Goal: Task Accomplishment & Management: Complete application form

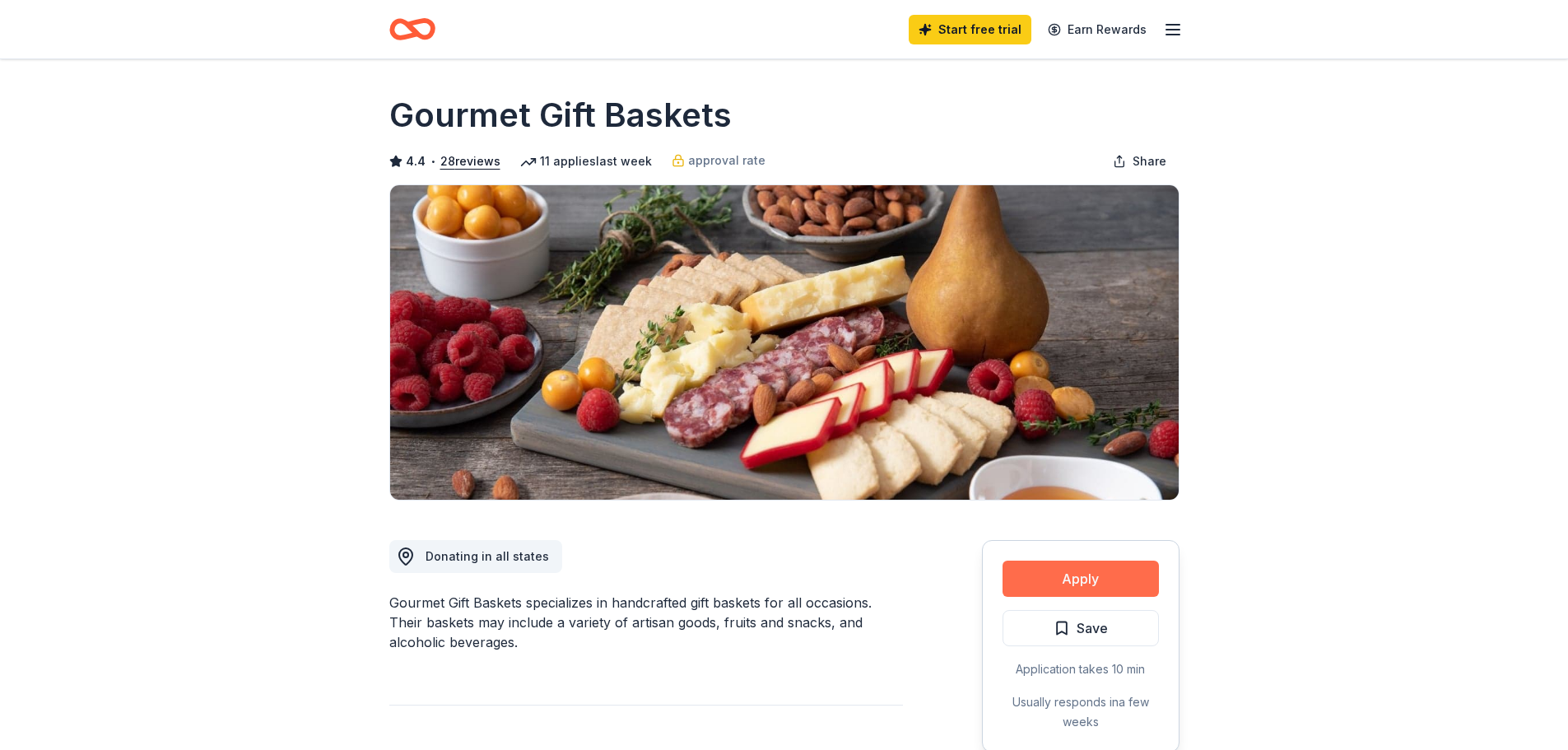
click at [1100, 573] on button "Apply" at bounding box center [1081, 579] width 156 height 36
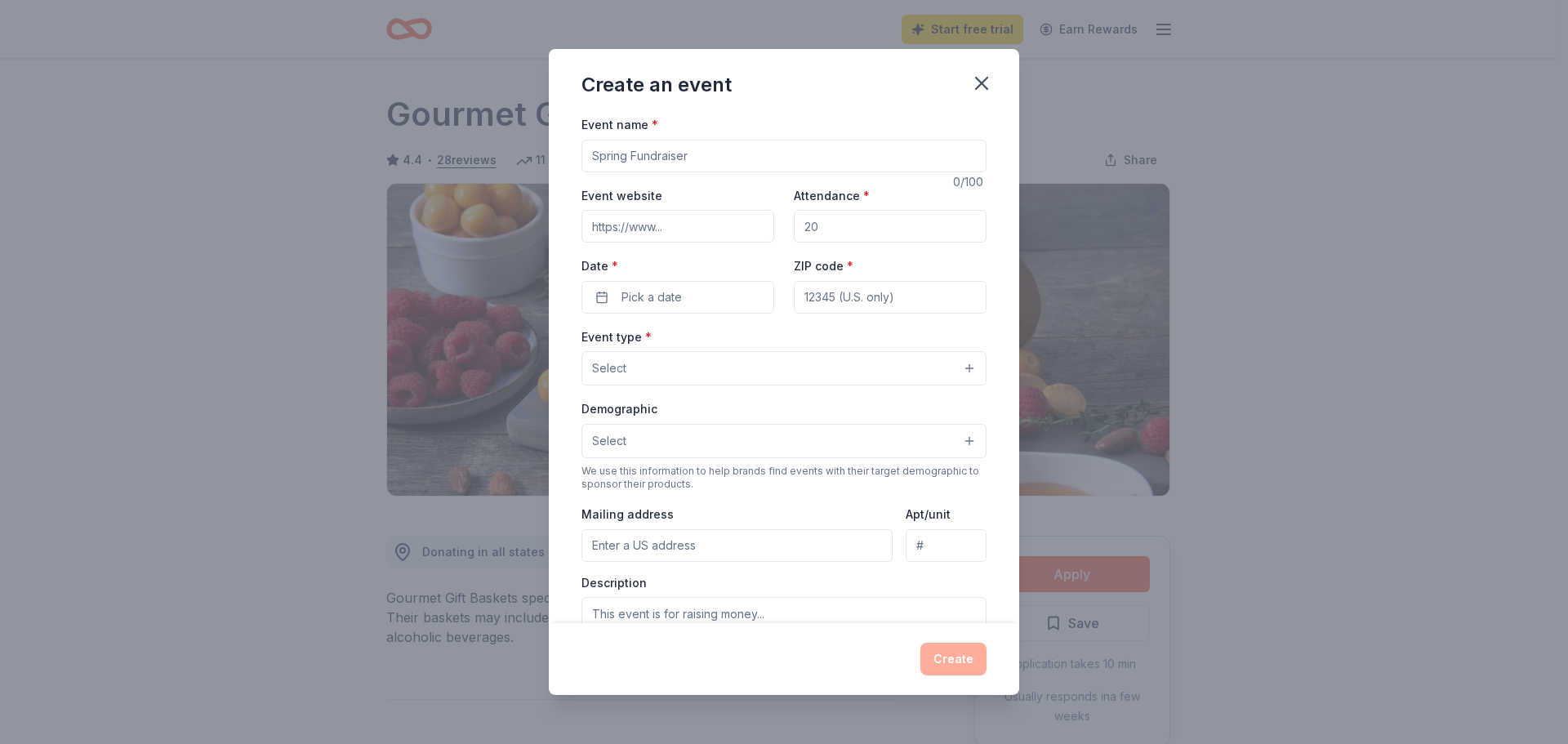
click at [742, 161] on input "Event name *" at bounding box center [784, 156] width 405 height 33
type input "2025 Dallas Uncork a Cure"
click at [676, 224] on input "Event website" at bounding box center [678, 226] width 193 height 33
click at [689, 226] on input "Event website" at bounding box center [678, 226] width 193 height 33
paste input "[URL][DOMAIN_NAME]"
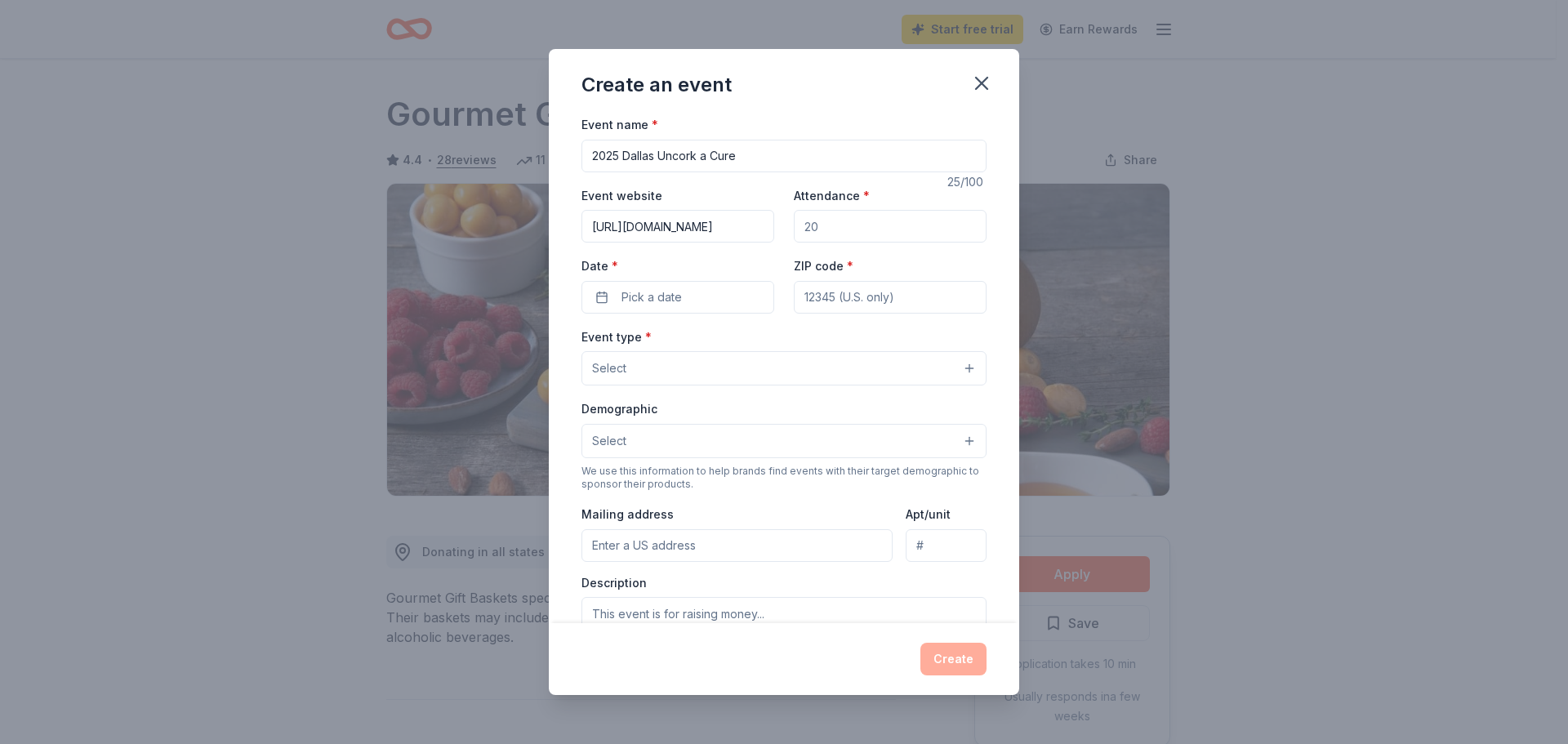
scroll to position [0, 73]
type input "[URL][DOMAIN_NAME]"
click at [815, 228] on input "Attendance *" at bounding box center [890, 226] width 193 height 33
drag, startPoint x: 830, startPoint y: 229, endPoint x: 746, endPoint y: 223, distance: 84.2
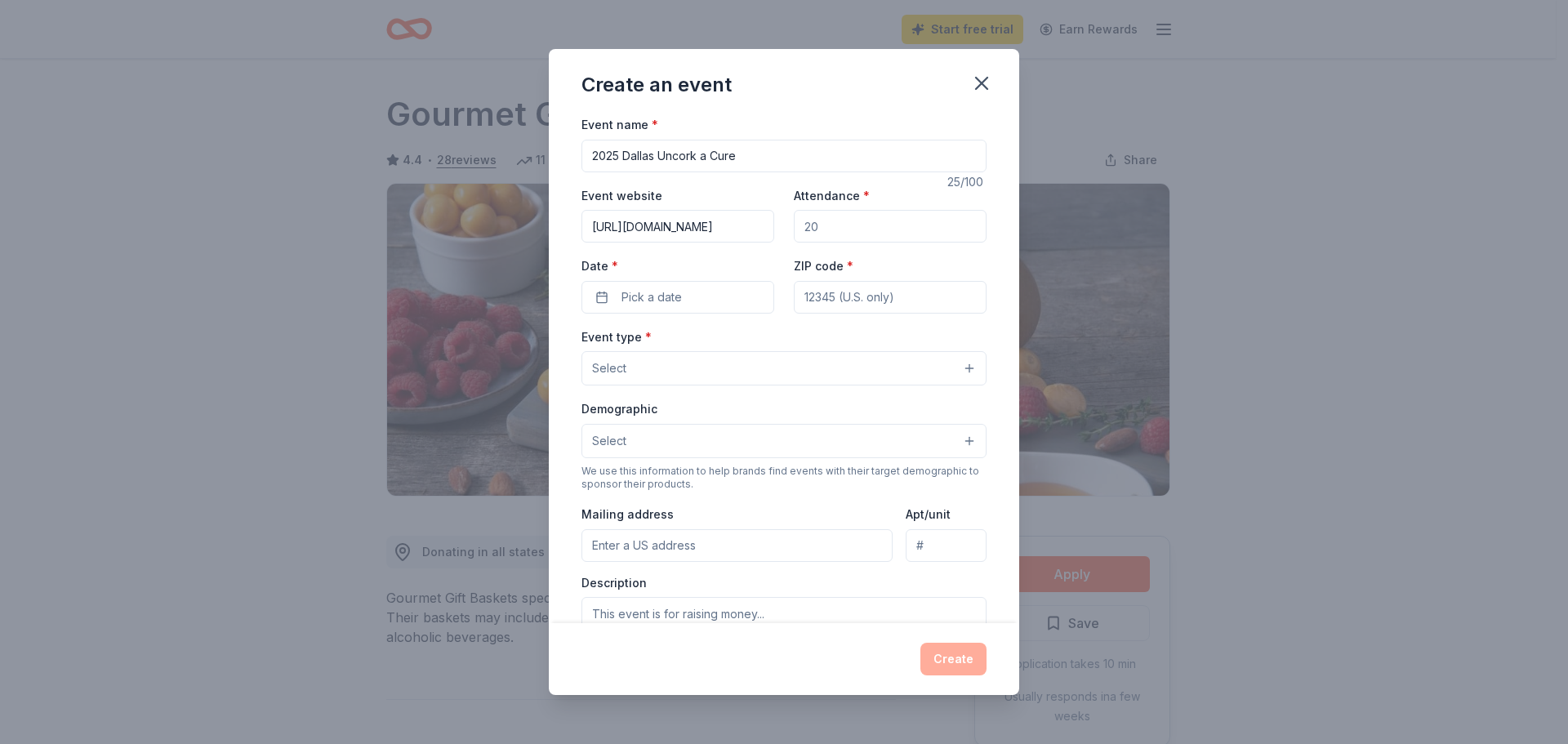
click at [748, 223] on div "Event website [URL][DOMAIN_NAME] Attendance * Date * Pick a date ZIP code *" at bounding box center [784, 249] width 405 height 128
type input "180"
click at [716, 299] on button "Pick a date" at bounding box center [678, 297] width 193 height 33
click at [764, 345] on button "Go to next month" at bounding box center [763, 341] width 23 height 23
click at [740, 468] on button "14" at bounding box center [732, 473] width 29 height 29
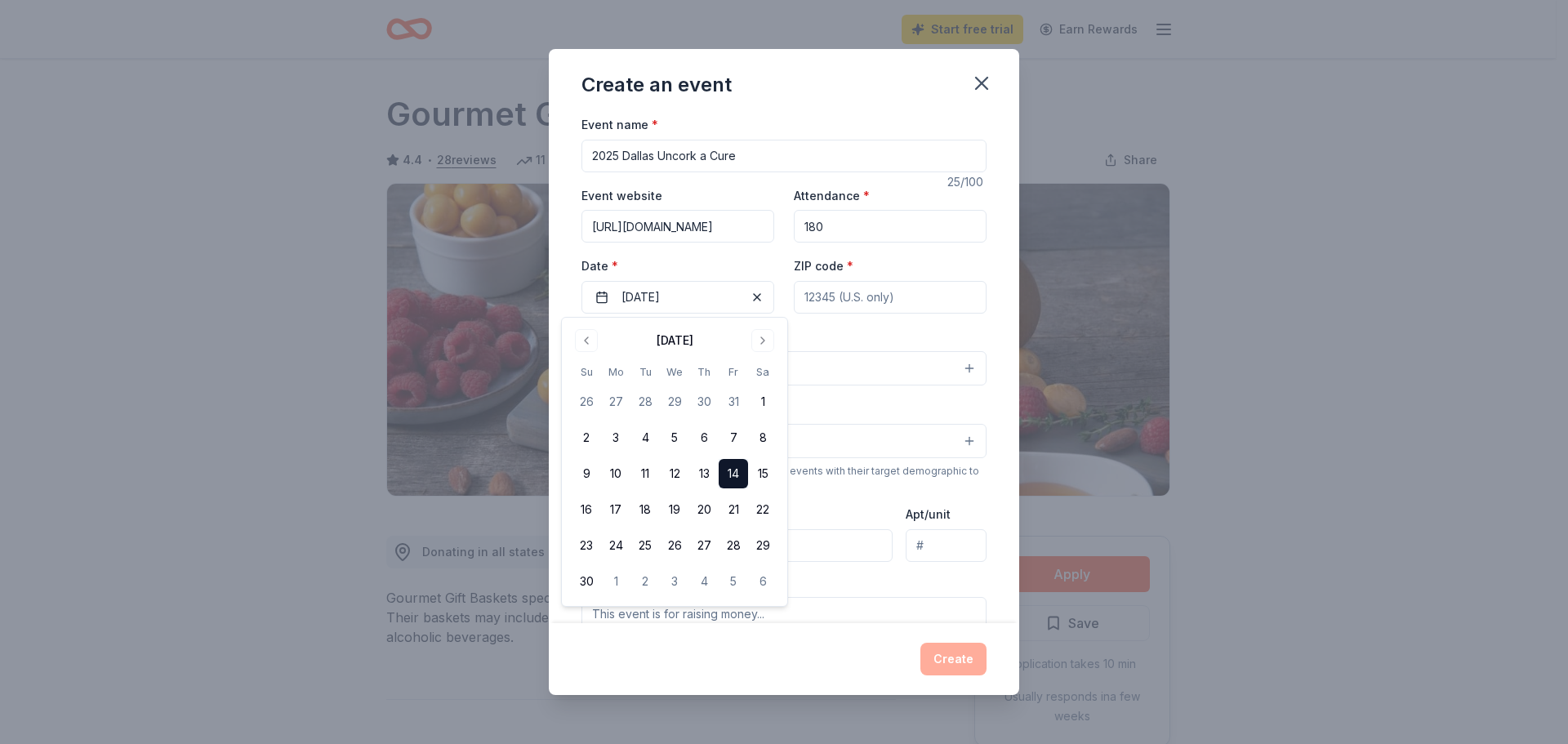
click at [834, 338] on div "Event type * Select" at bounding box center [784, 356] width 405 height 60
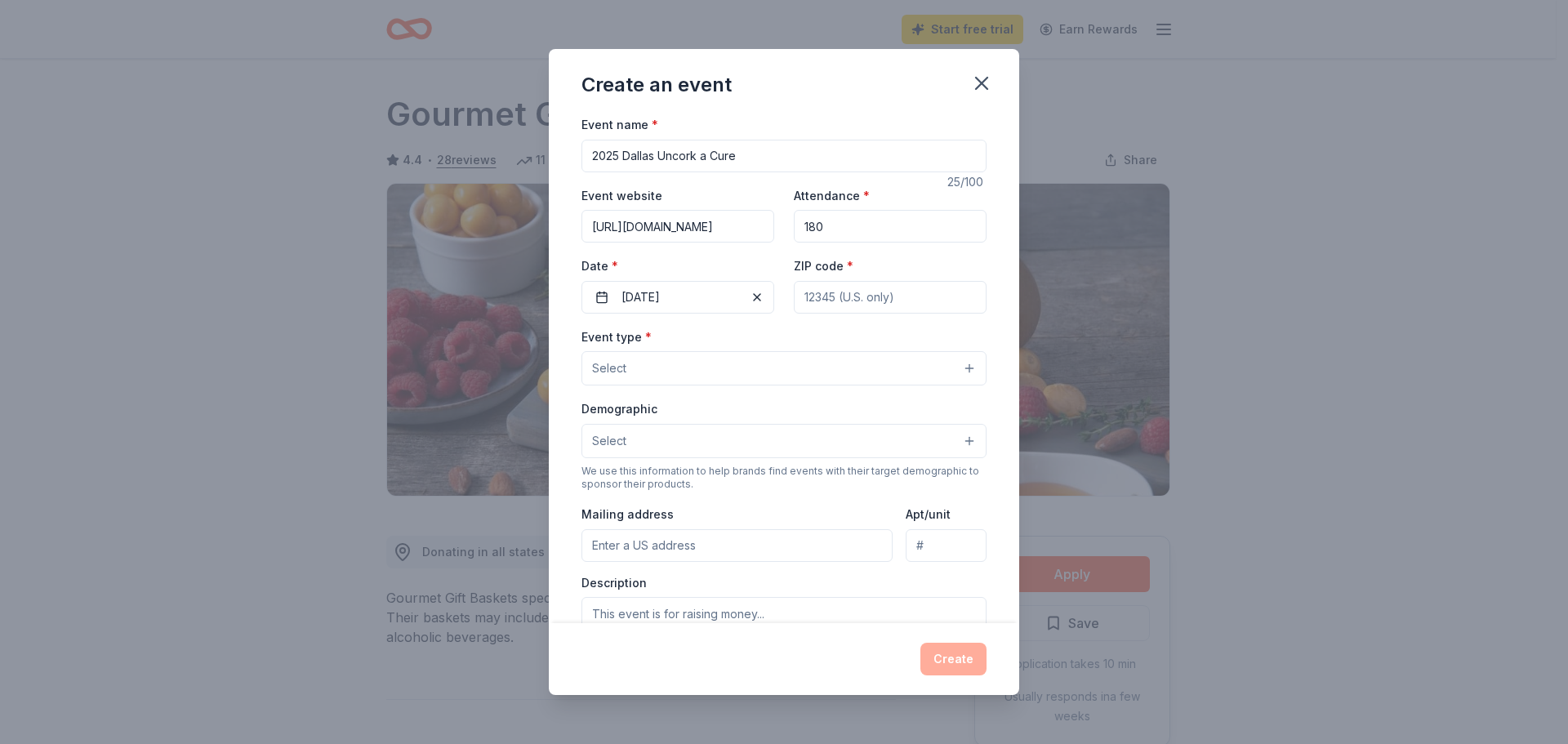
click at [838, 300] on input "ZIP code *" at bounding box center [890, 297] width 193 height 33
click at [849, 307] on input "ZIP code *" at bounding box center [890, 297] width 193 height 33
type input "75039"
click at [730, 376] on button "Select" at bounding box center [784, 368] width 405 height 34
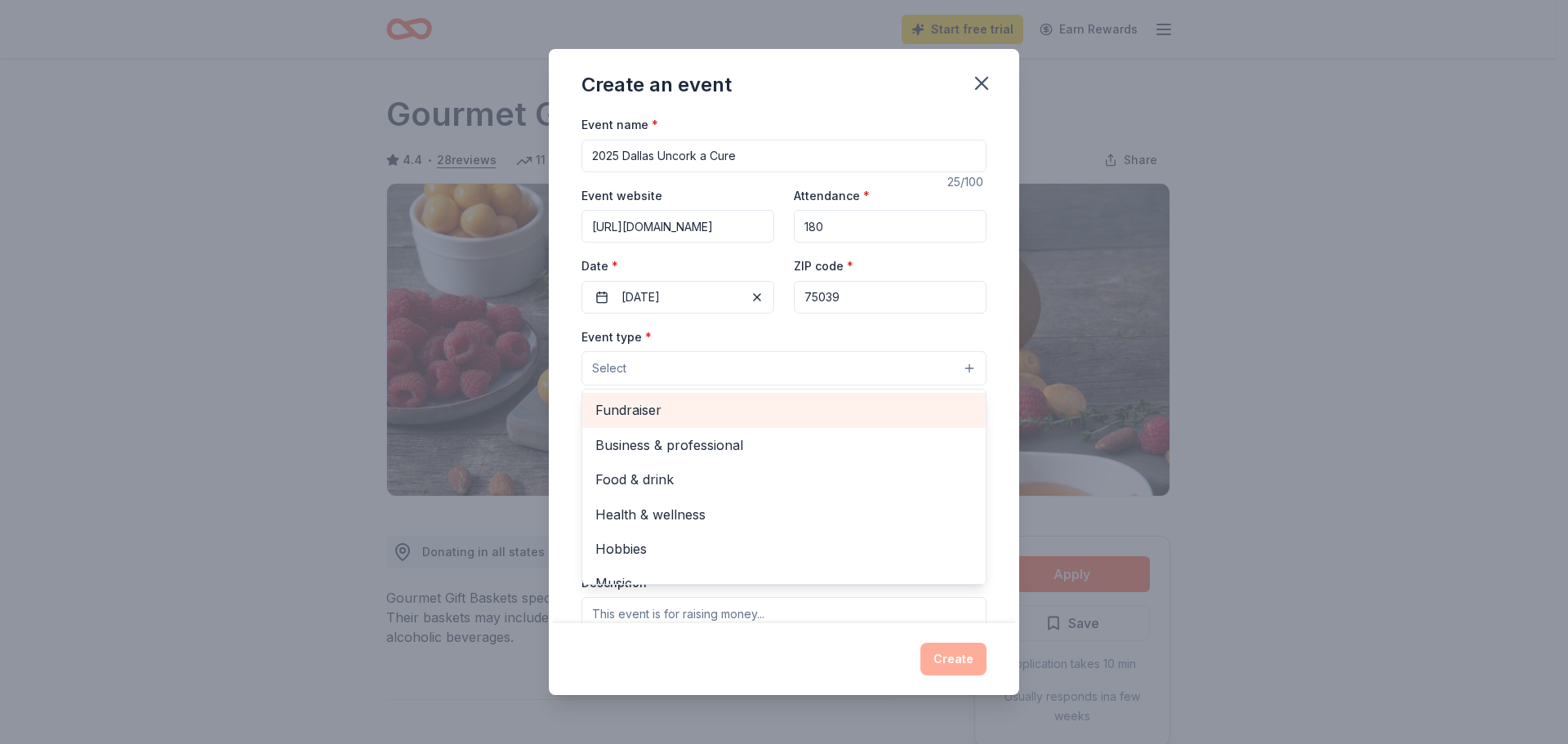
click at [692, 416] on span "Fundraiser" at bounding box center [784, 410] width 378 height 21
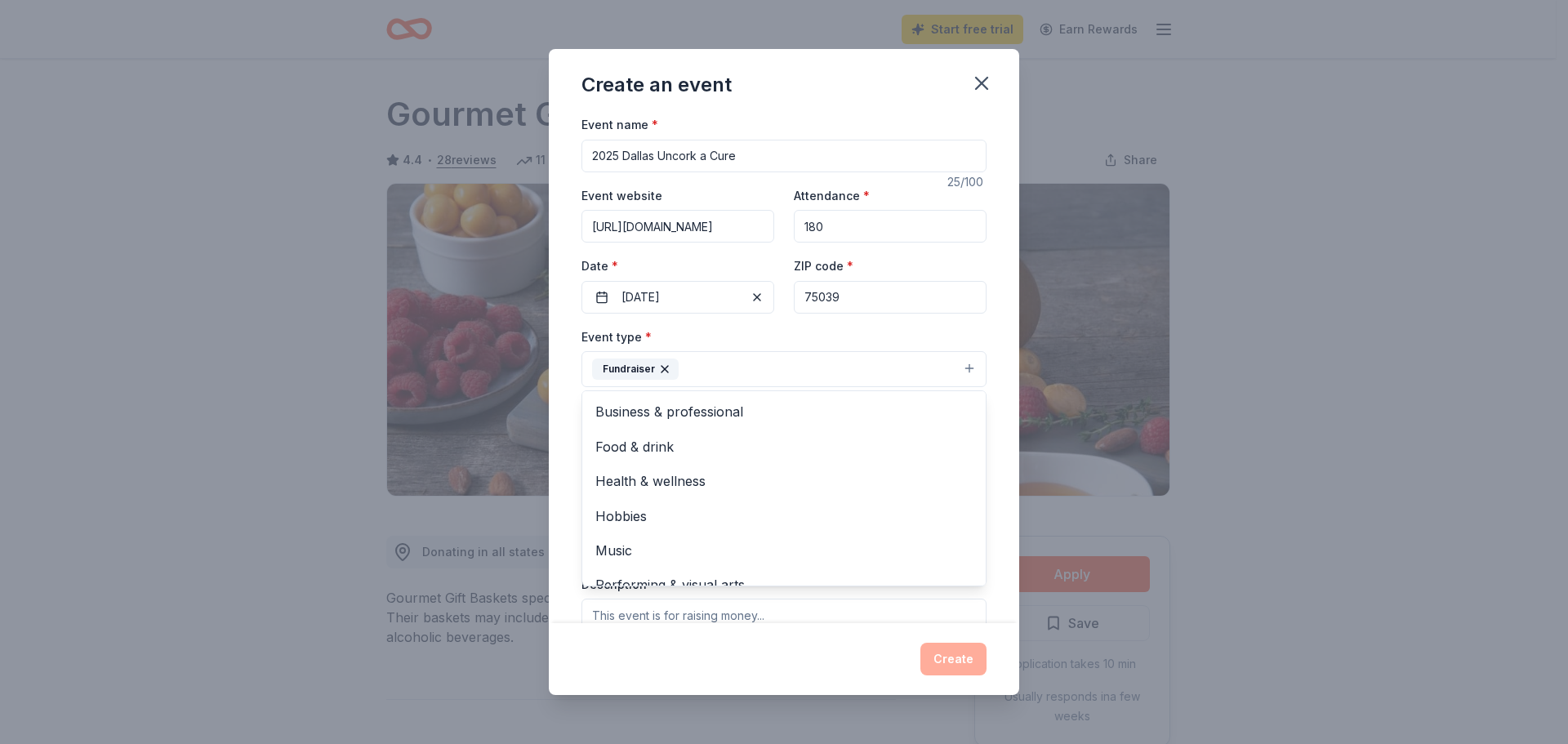
click at [578, 379] on div "Event name * 2025 Dallas Uncork a Cure 25 /100 Event website [URL][DOMAIN_NAME]…" at bounding box center [784, 369] width 470 height 509
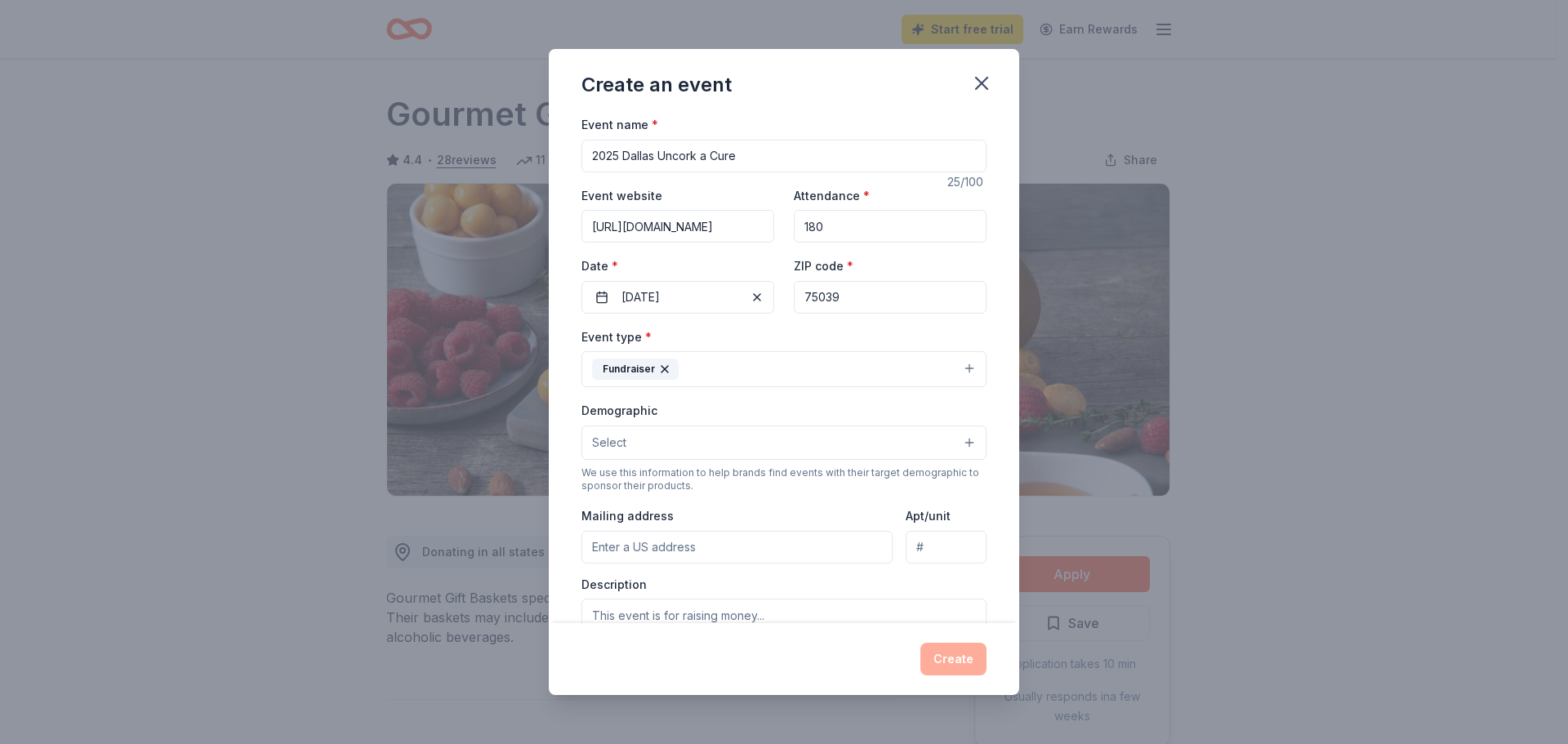
click at [640, 434] on button "Select" at bounding box center [784, 443] width 405 height 34
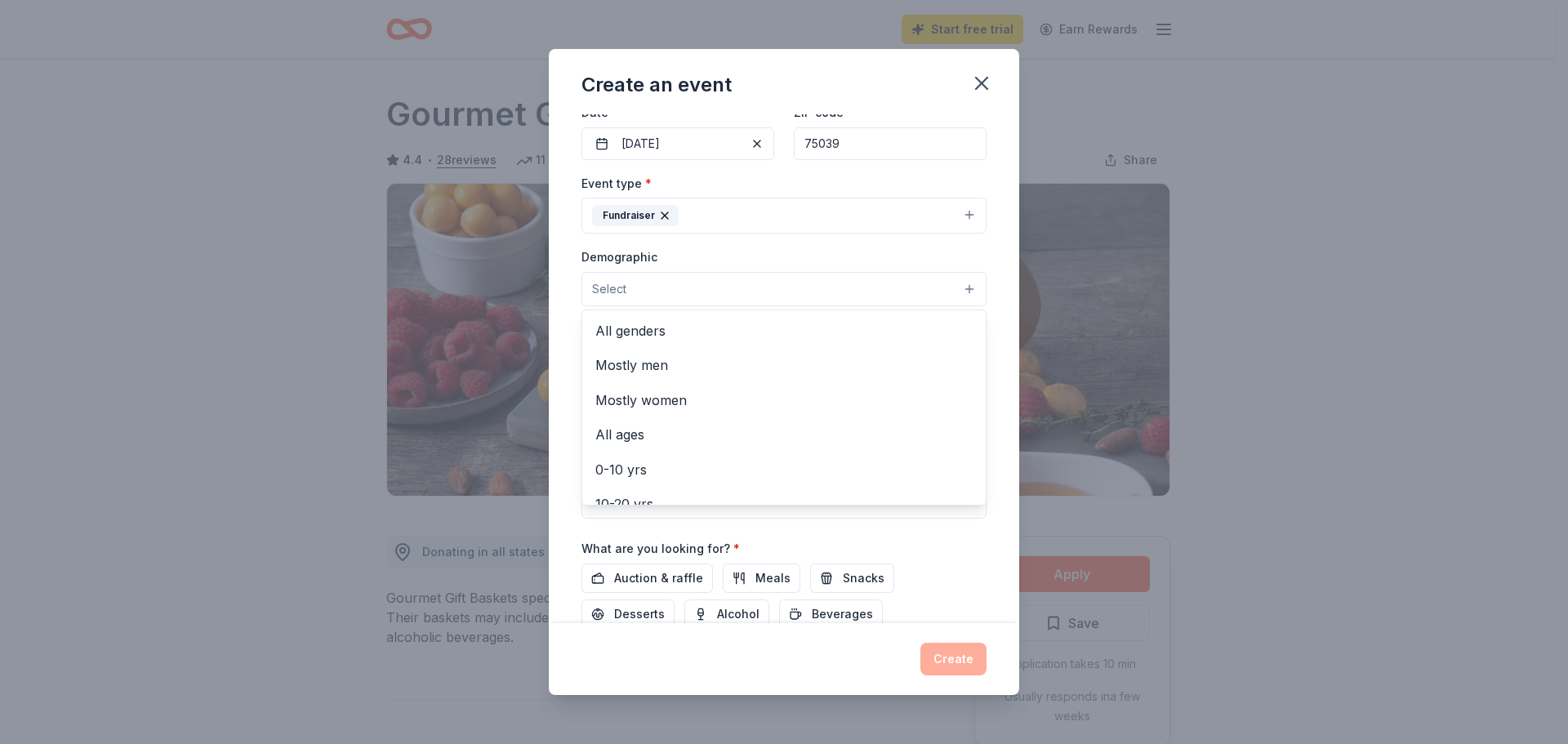
scroll to position [164, 0]
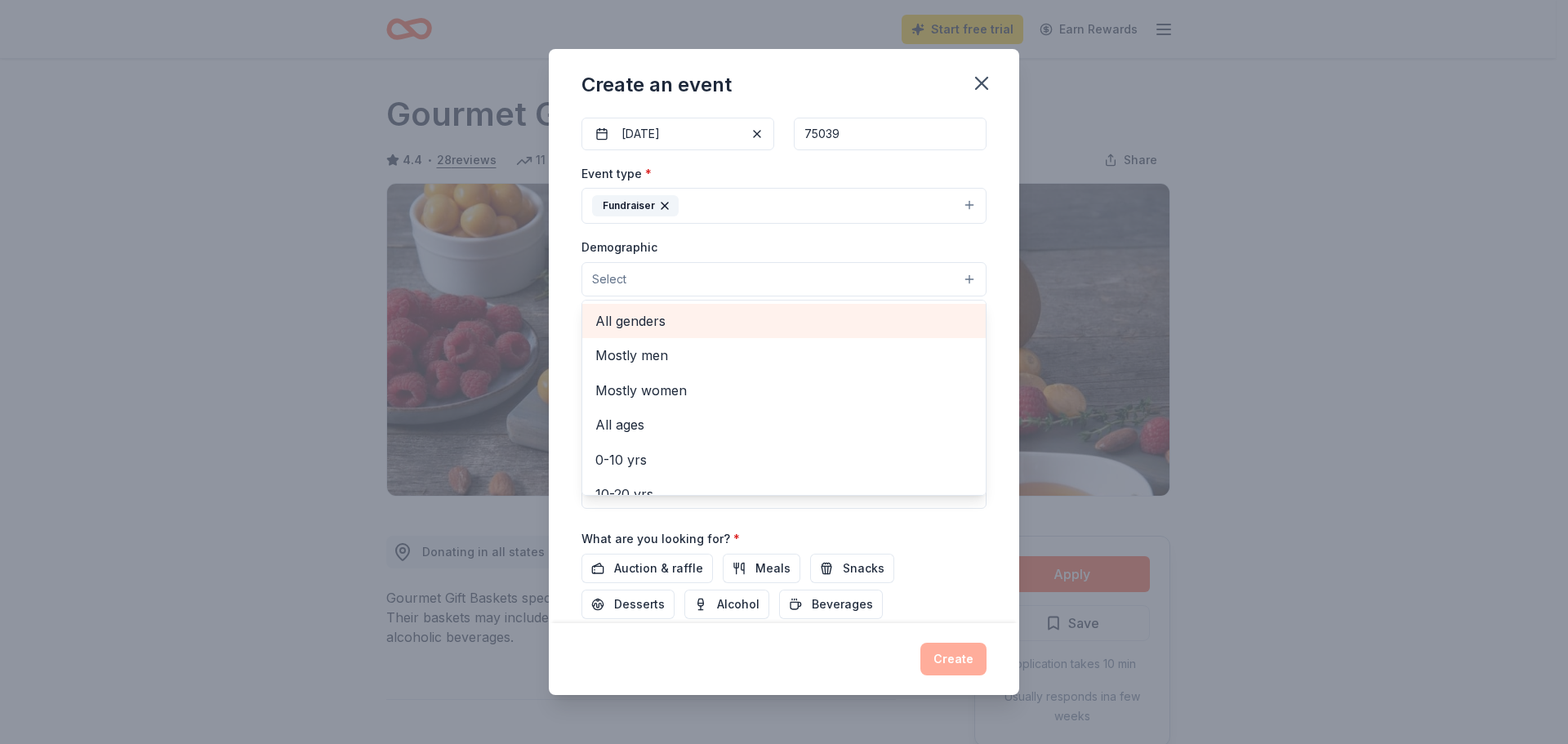
click at [660, 322] on span "All genders" at bounding box center [784, 321] width 378 height 21
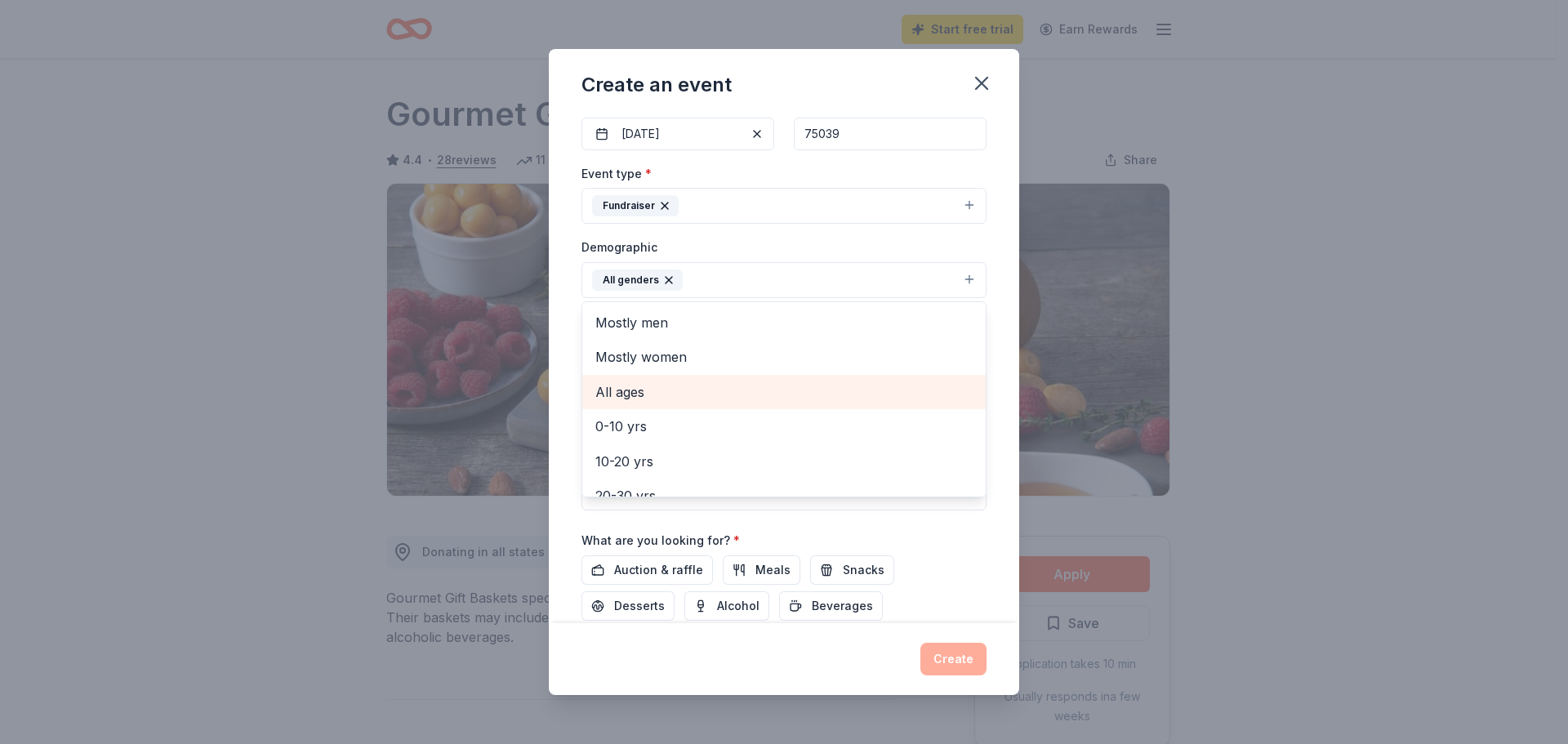
click at [676, 390] on span "All ages" at bounding box center [784, 392] width 378 height 21
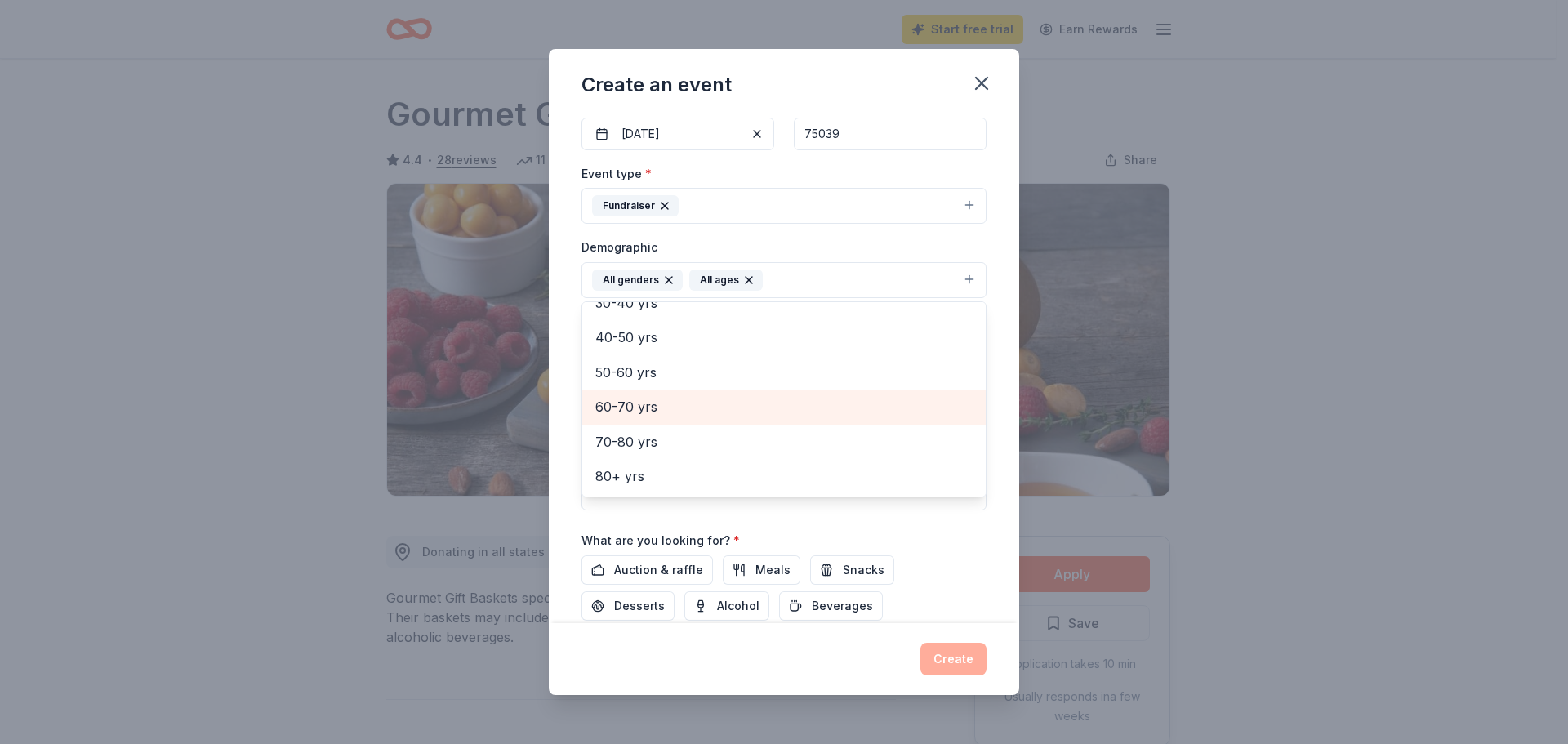
scroll to position [245, 0]
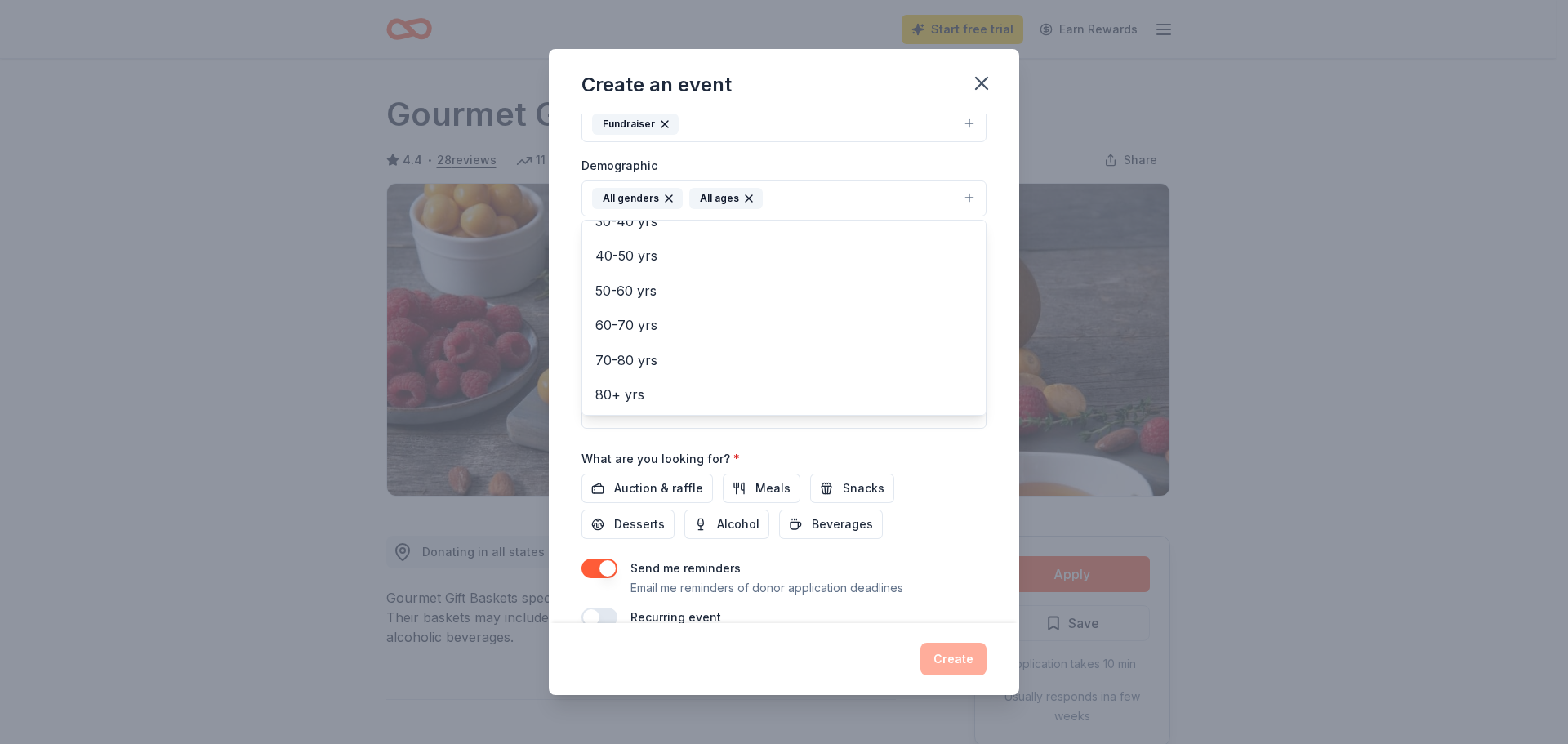
click at [573, 363] on div "Event name * 2025 [GEOGRAPHIC_DATA] Uncork a Cure 25 /100 Event website [URL][D…" at bounding box center [784, 369] width 470 height 509
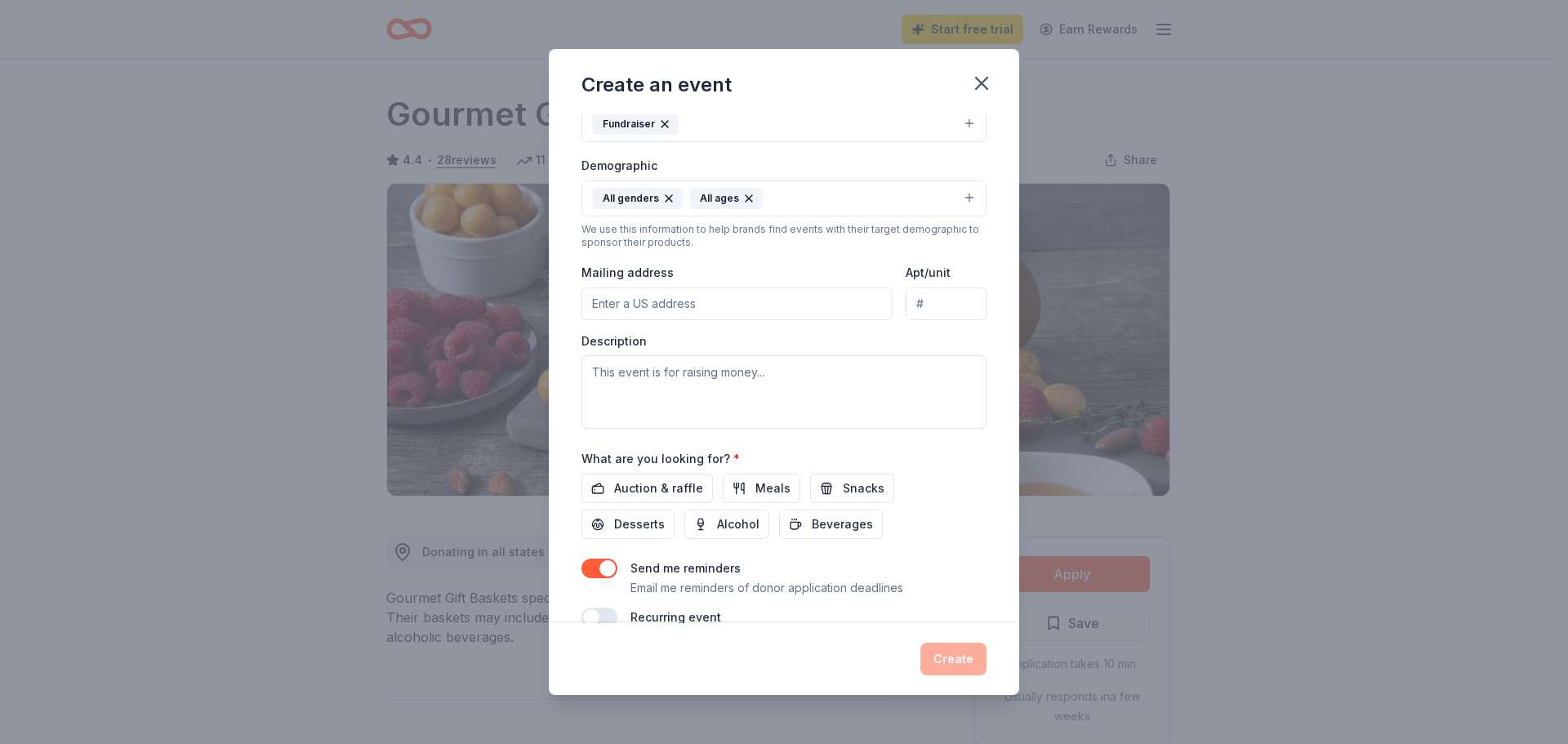
click at [629, 307] on input "Mailing address" at bounding box center [736, 304] width 311 height 33
click at [758, 306] on input "[STREET_ADDRESS][PERSON_NAME]" at bounding box center [736, 304] width 311 height 33
paste input "[GEOGRAPHIC_DATA],[US_STATE] 75010"
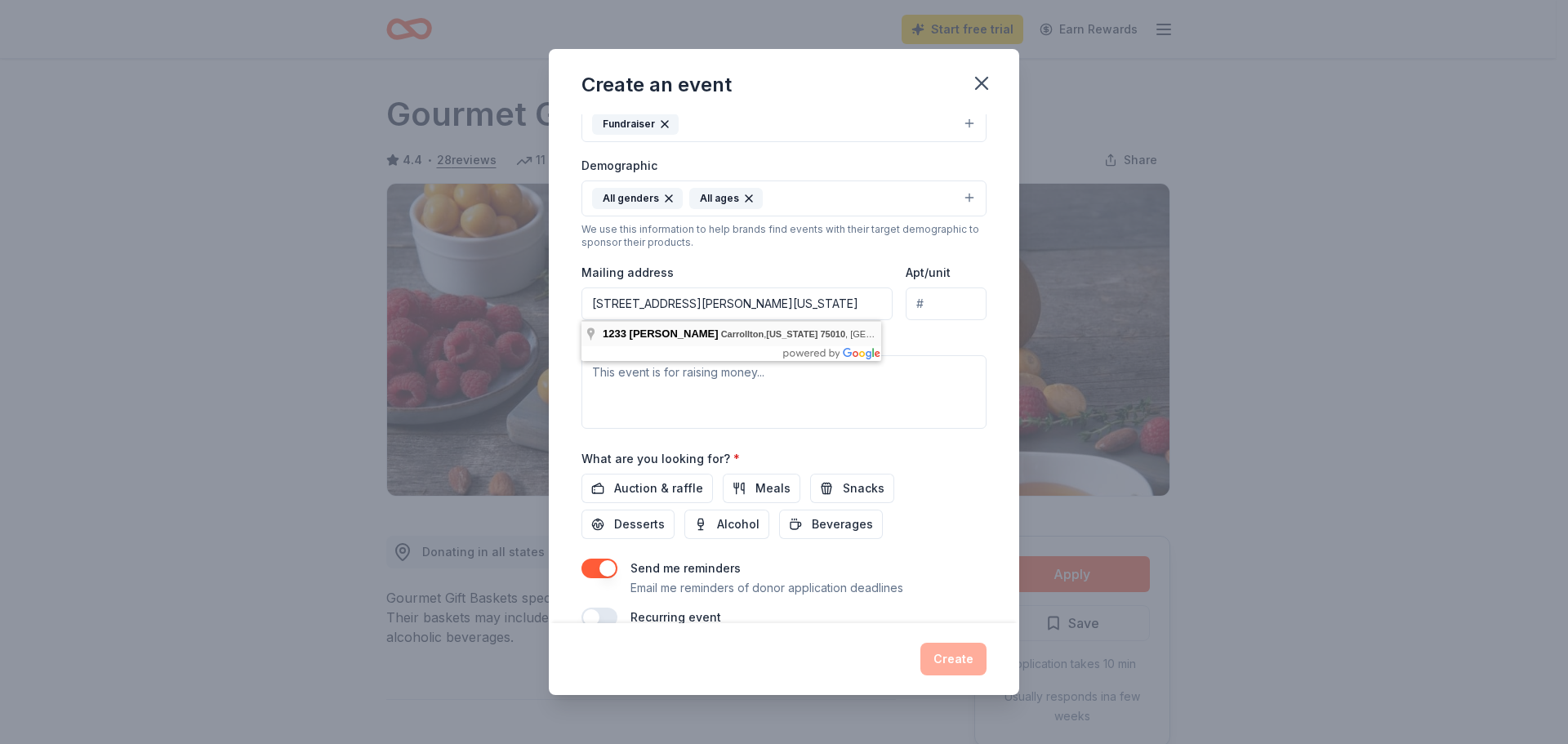
type input "[STREET_ADDRESS][PERSON_NAME]"
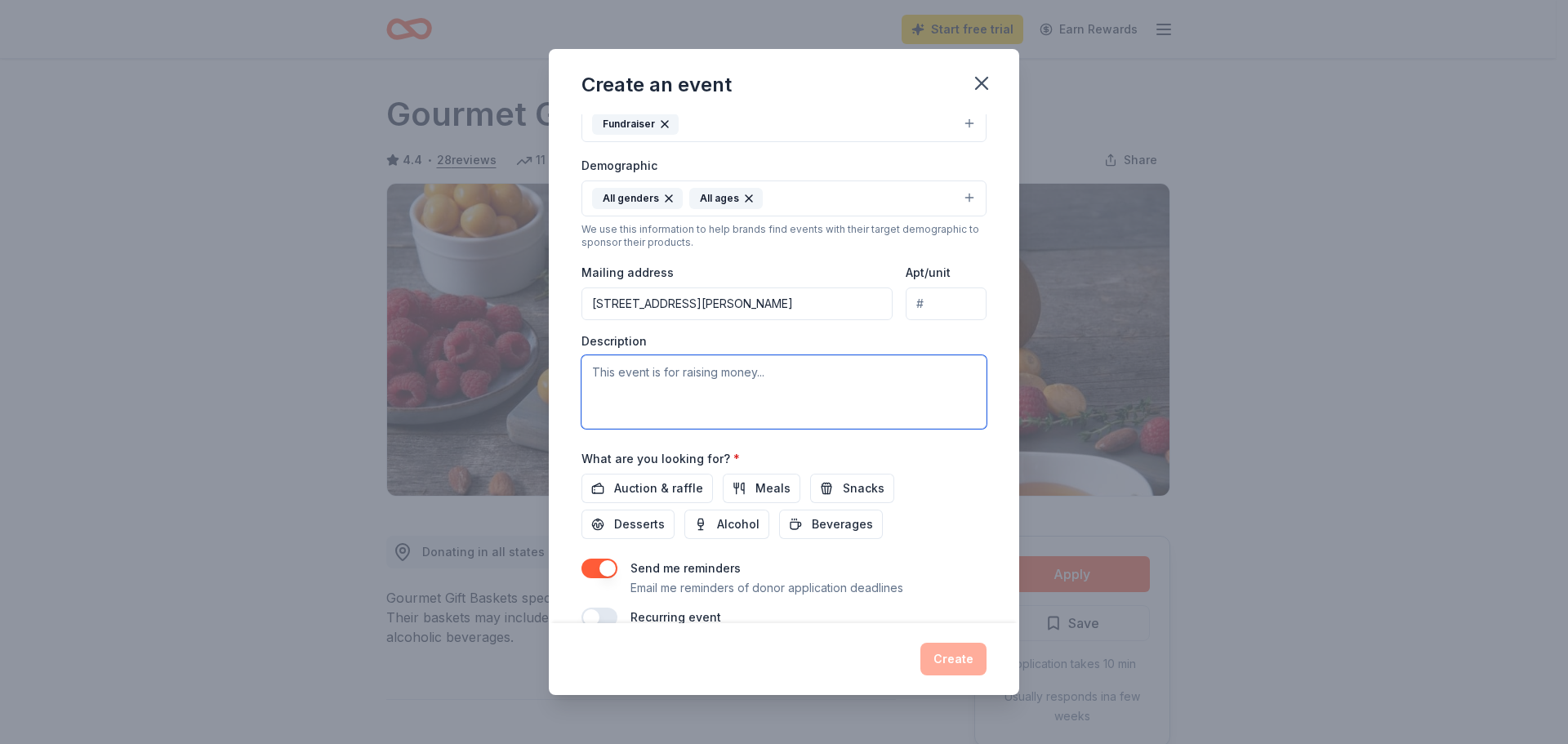
click at [731, 376] on textarea at bounding box center [784, 392] width 405 height 74
paste textarea "[DATE][DATE], the [MEDICAL_DATA] Association (MDA) will proudly present Dallas …"
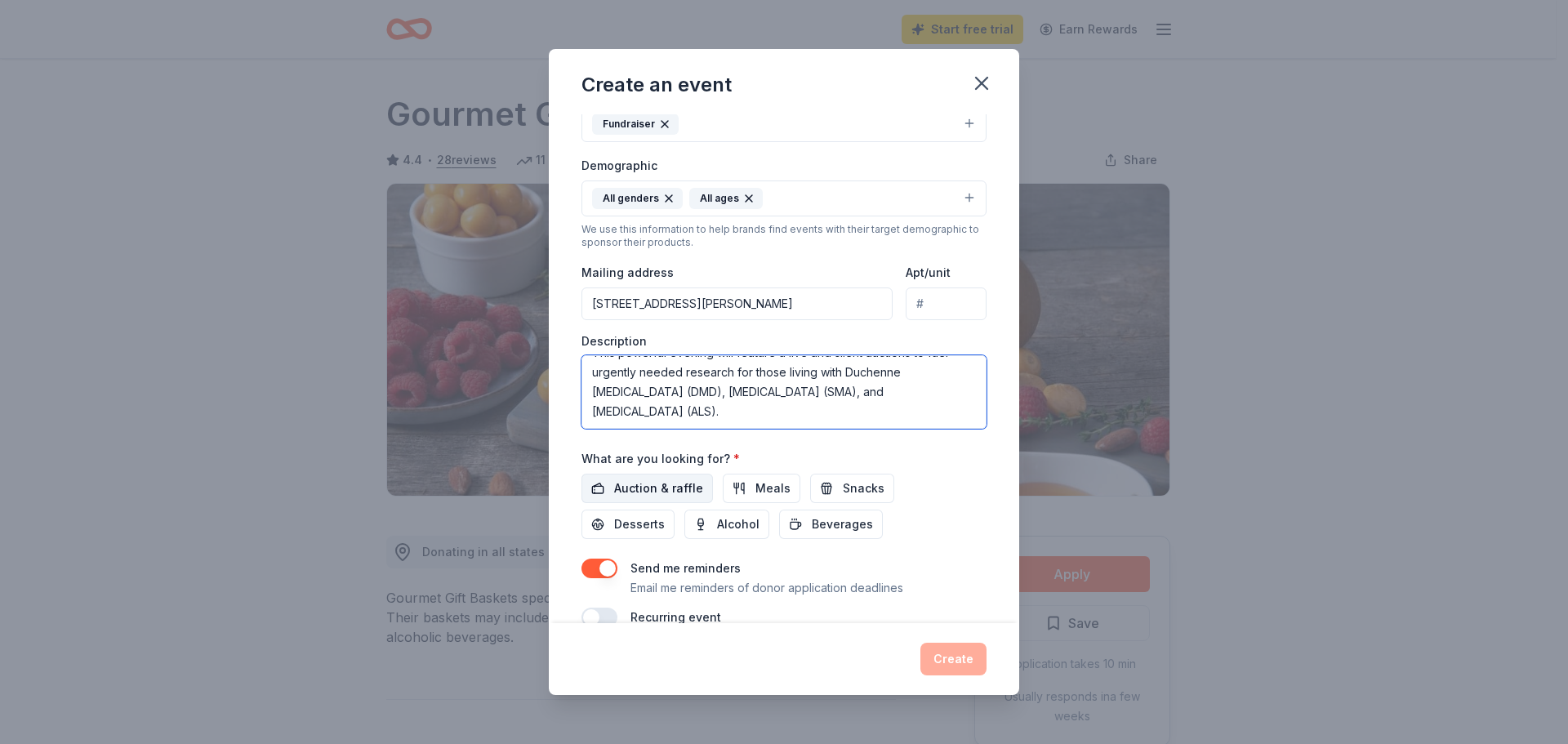
type textarea "[DATE][DATE], the [MEDICAL_DATA] Association (MDA) will proudly present Dallas …"
click at [617, 485] on span "Auction & raffle" at bounding box center [659, 488] width 89 height 20
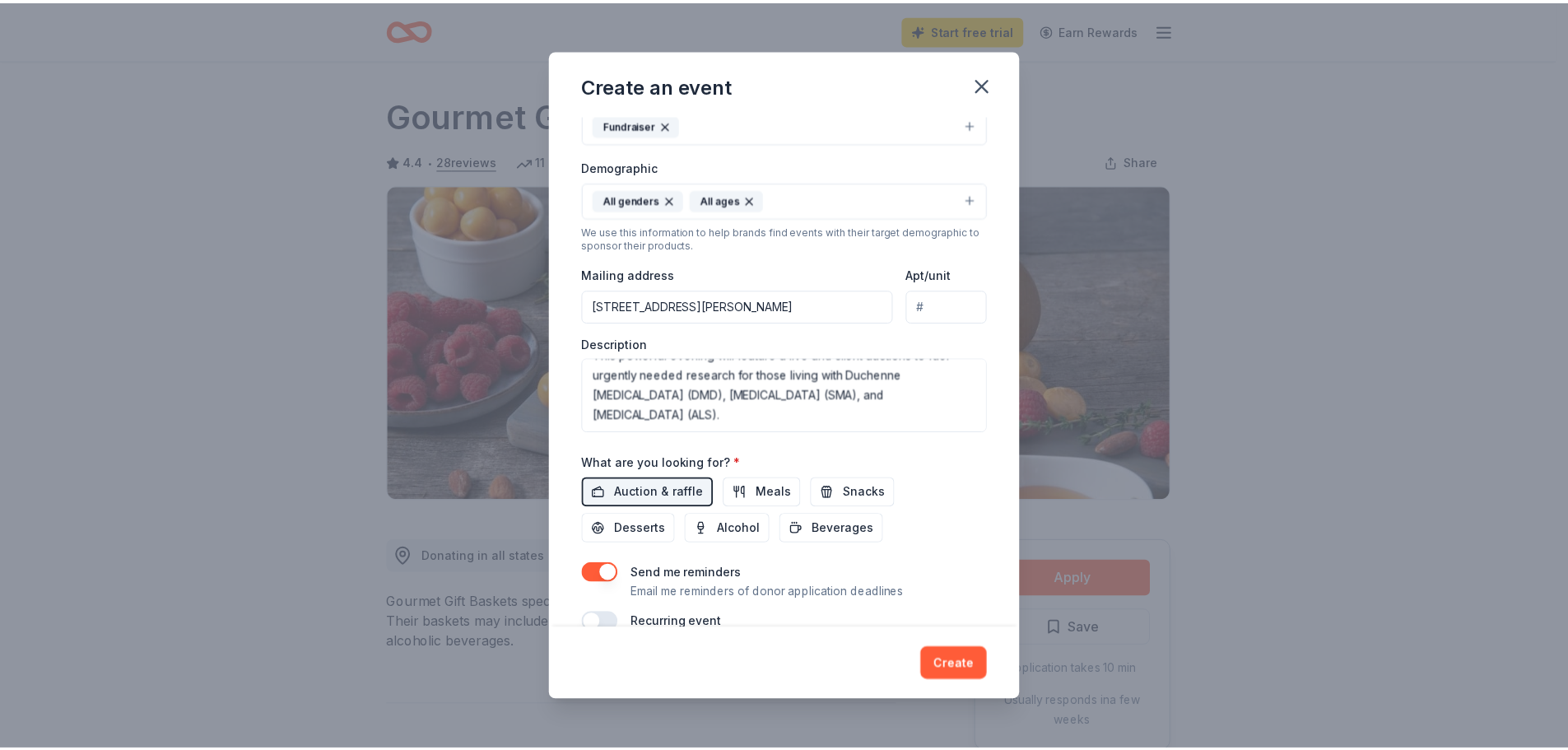
scroll to position [278, 0]
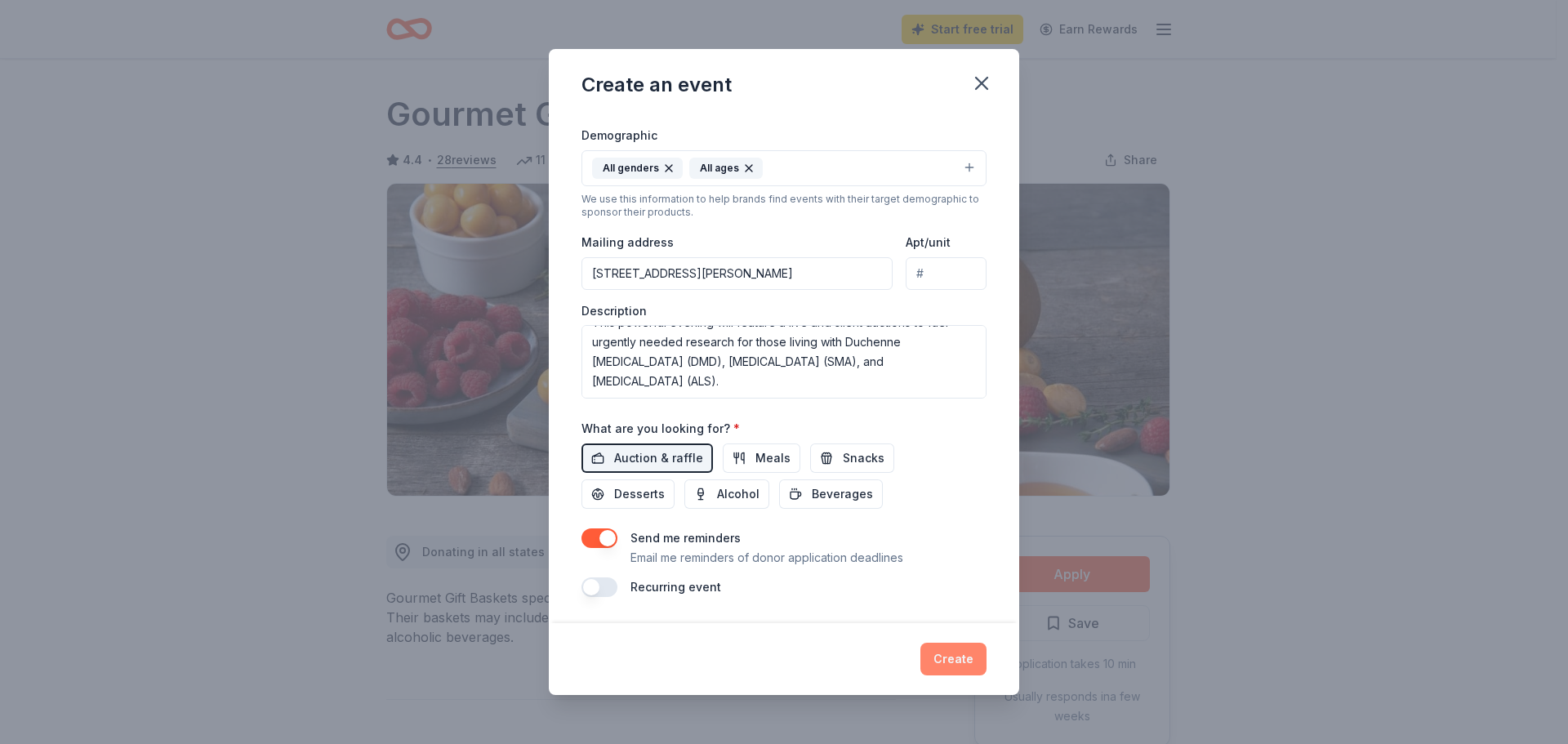
click at [947, 654] on button "Create" at bounding box center [953, 659] width 66 height 33
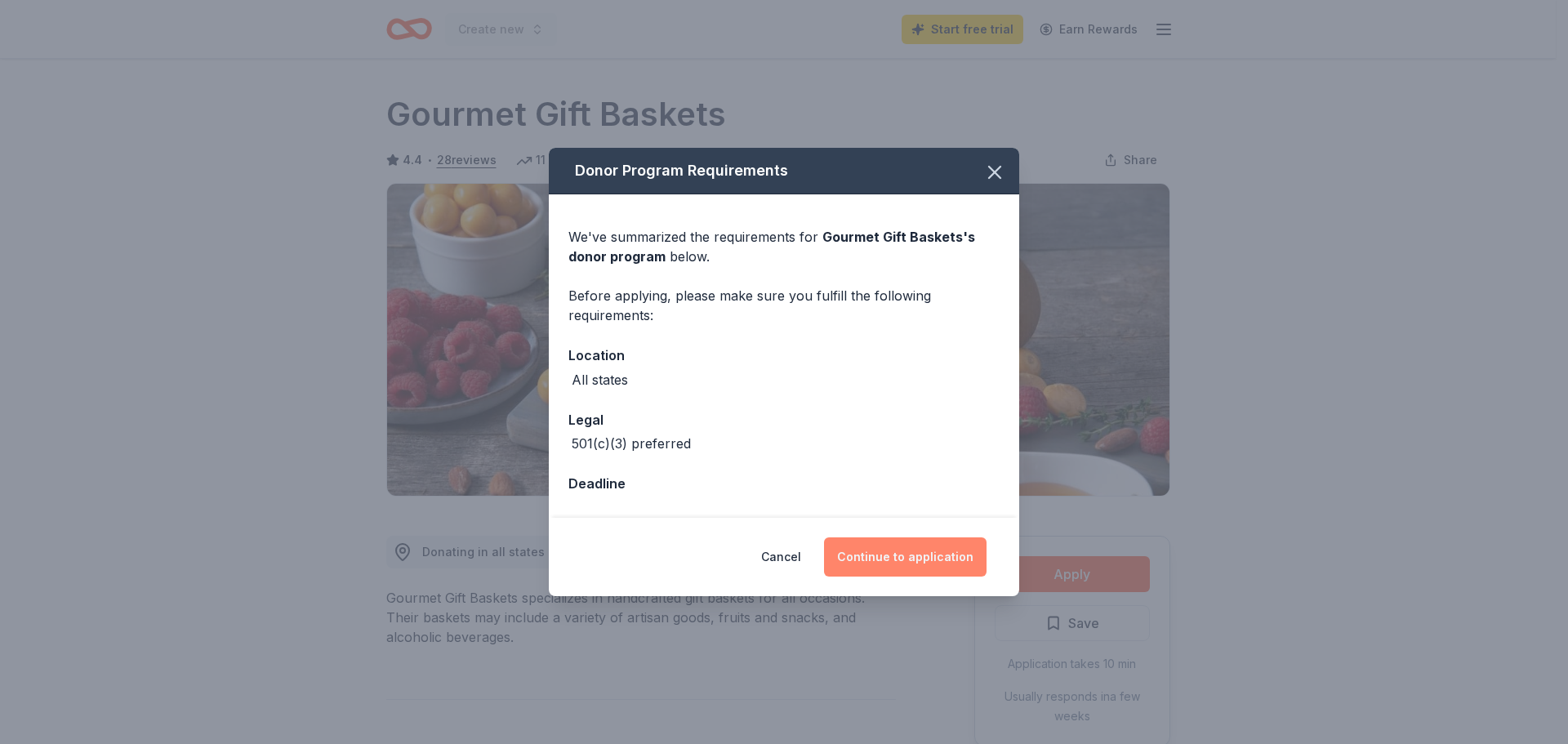
click at [944, 557] on button "Continue to application" at bounding box center [906, 557] width 163 height 39
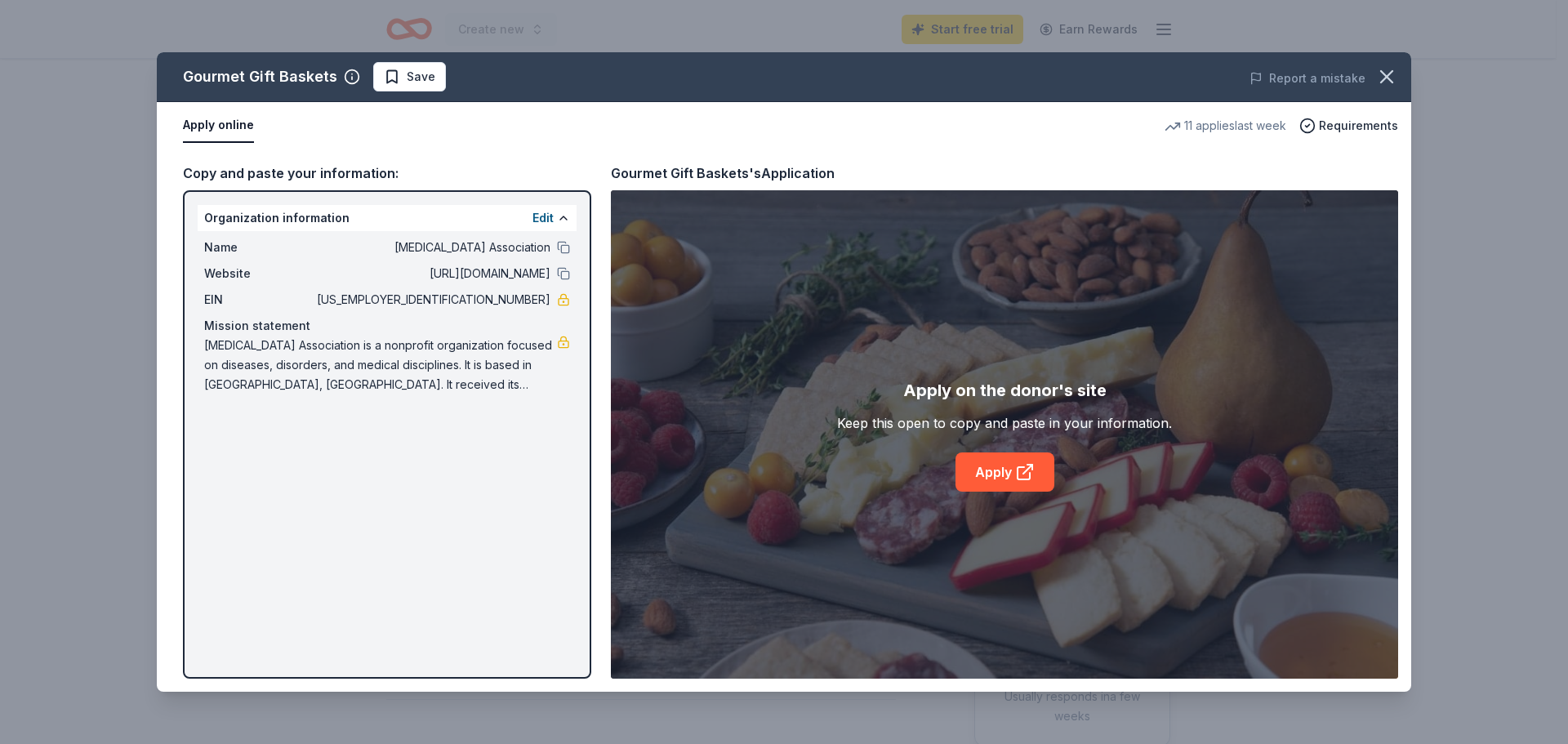
click at [997, 469] on div "Gourmet Gift Baskets Save Report a mistake Apply online 11 applies last week Re…" at bounding box center [784, 372] width 1254 height 640
click at [997, 473] on div "Gourmet Gift Baskets Save Report a mistake Apply online 11 applies last week Re…" at bounding box center [784, 372] width 1254 height 640
drag, startPoint x: 910, startPoint y: 381, endPoint x: 1068, endPoint y: 384, distance: 158.0
click at [1064, 378] on div "Gourmet Gift Baskets Save Report a mistake Apply online 11 applies last week Re…" at bounding box center [784, 372] width 1254 height 640
drag, startPoint x: 569, startPoint y: 217, endPoint x: 552, endPoint y: 214, distance: 17.3
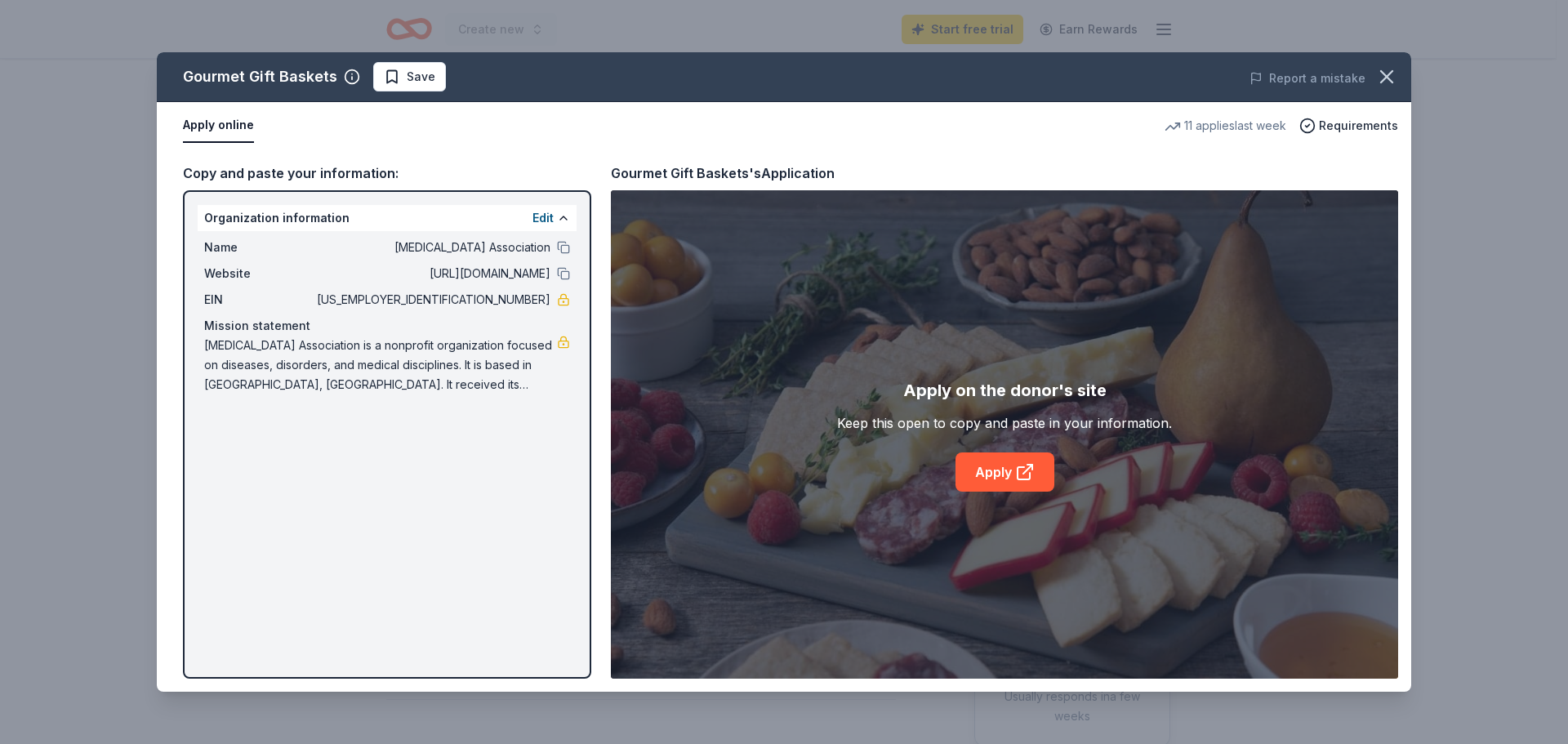
click at [569, 216] on div "Gourmet Gift Baskets Save Report a mistake Apply online 11 applies last week Re…" at bounding box center [784, 372] width 1254 height 640
drag, startPoint x: 552, startPoint y: 214, endPoint x: 515, endPoint y: 257, distance: 56.7
click at [551, 214] on div "Gourmet Gift Baskets Save Report a mistake Apply online 11 applies last week Re…" at bounding box center [784, 372] width 1254 height 640
click at [515, 258] on div "Gourmet Gift Baskets Save Report a mistake Apply online 11 applies last week Re…" at bounding box center [784, 372] width 1254 height 640
click at [261, 175] on div "Gourmet Gift Baskets Save Report a mistake Apply online 11 applies last week Re…" at bounding box center [784, 372] width 1254 height 640
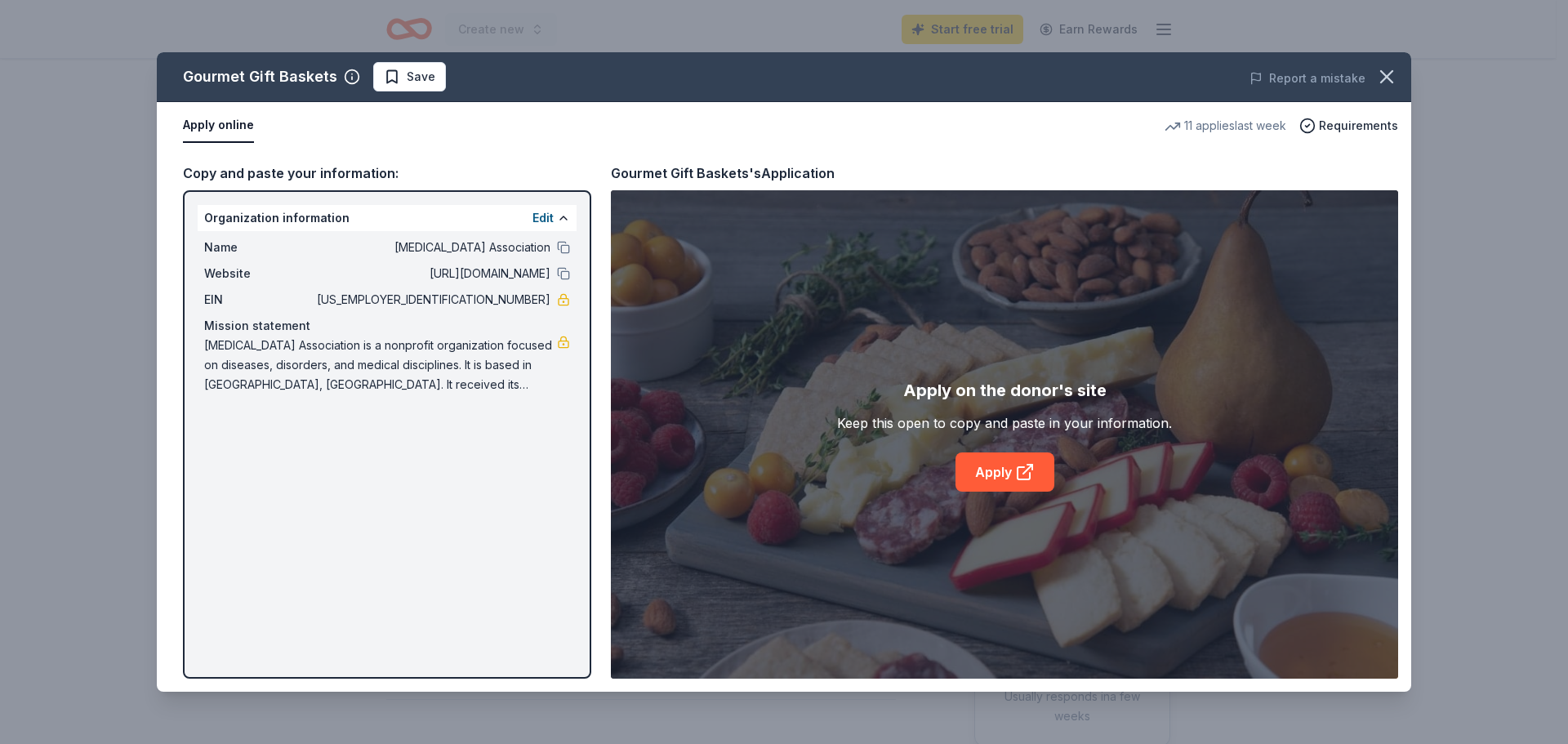
click at [218, 122] on div "Gourmet Gift Baskets Save Report a mistake Apply online 11 applies last week Re…" at bounding box center [784, 372] width 1254 height 640
drag, startPoint x: 414, startPoint y: 67, endPoint x: 912, endPoint y: 66, distance: 498.0
click at [415, 67] on div "Gourmet Gift Baskets Save Report a mistake Apply online 11 applies last week Re…" at bounding box center [784, 372] width 1254 height 640
click at [1386, 79] on icon "button" at bounding box center [1386, 77] width 23 height 23
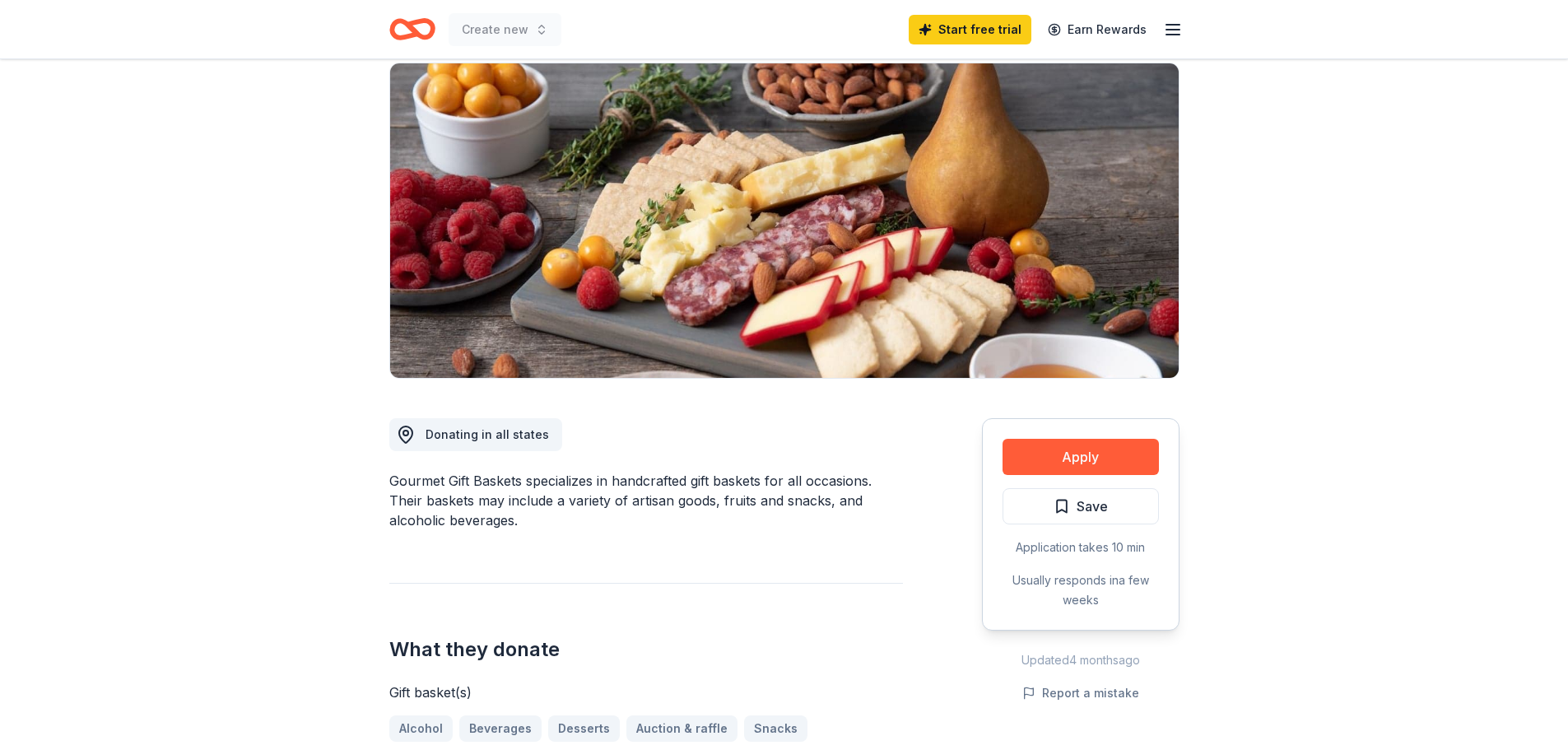
scroll to position [576, 0]
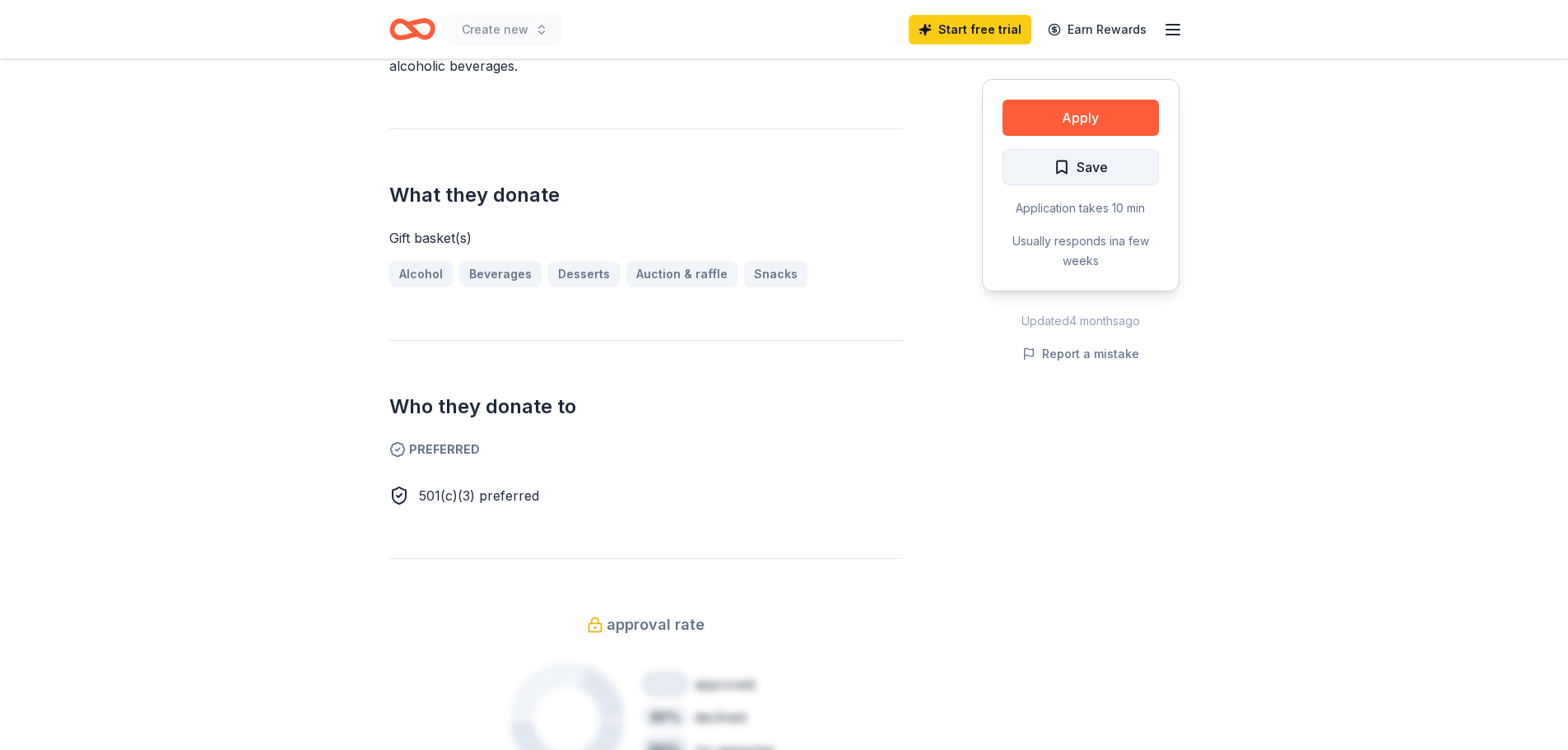
click at [1107, 176] on button "Save" at bounding box center [1081, 167] width 156 height 36
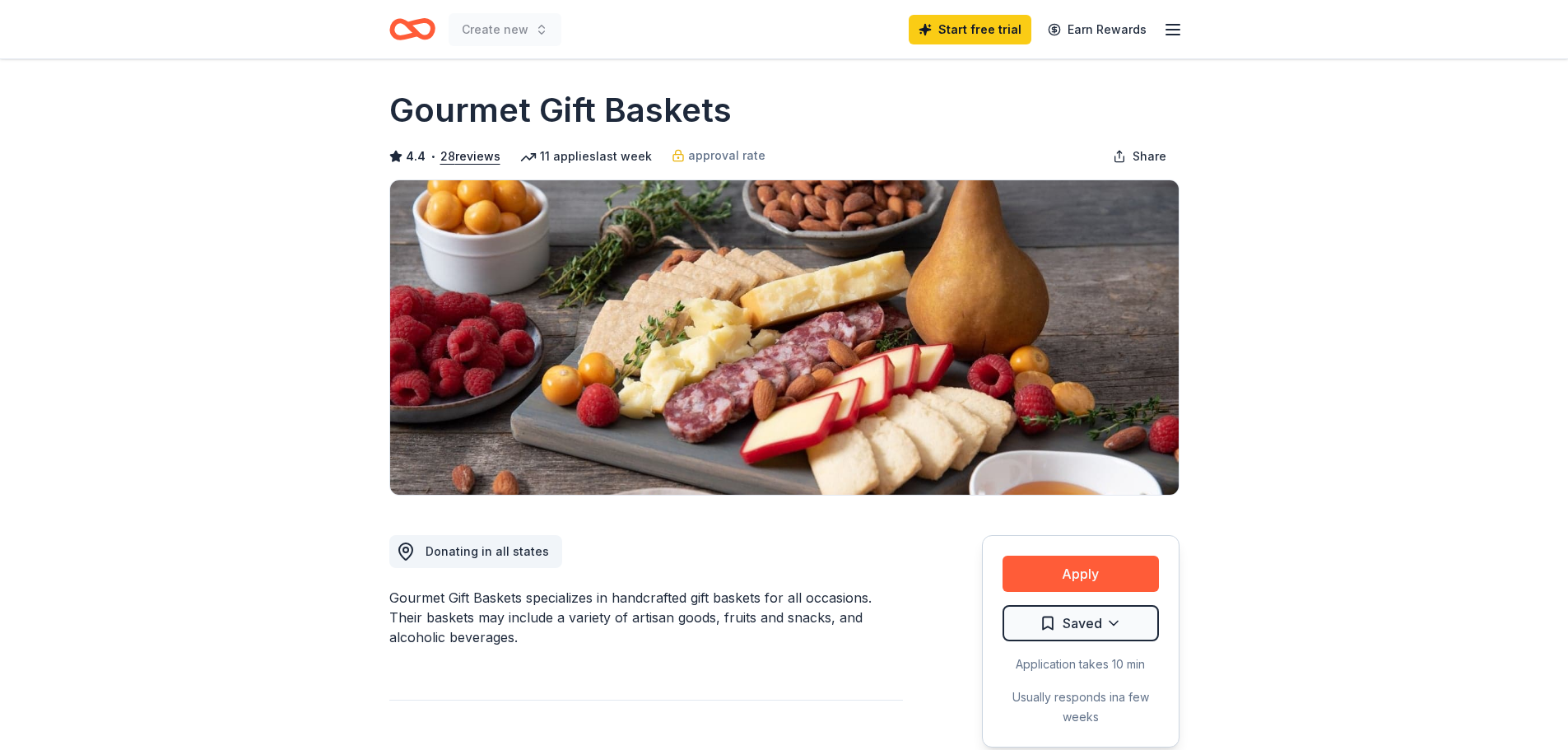
scroll to position [0, 0]
